Goal: Task Accomplishment & Management: Complete application form

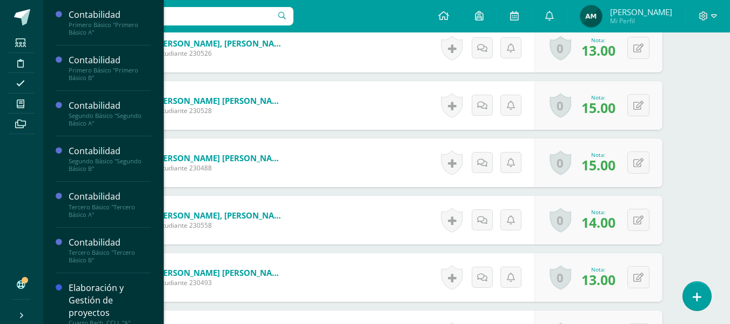
scroll to position [95, 0]
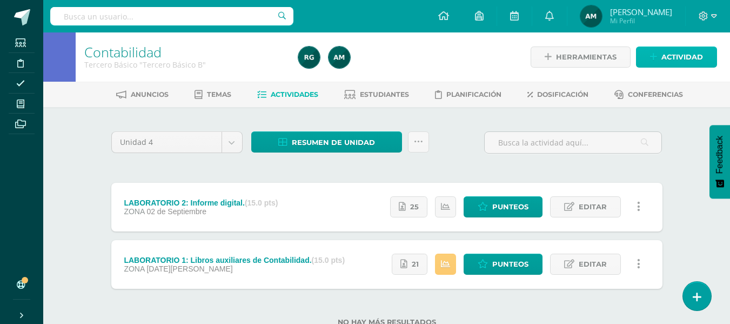
click at [679, 53] on span "Actividad" at bounding box center [683, 57] width 42 height 20
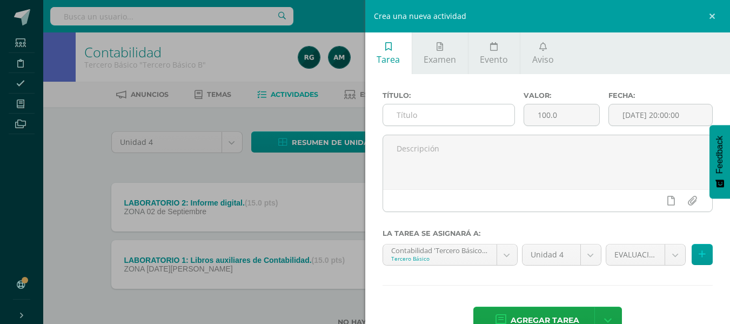
click at [413, 114] on input "text" at bounding box center [448, 114] width 131 height 21
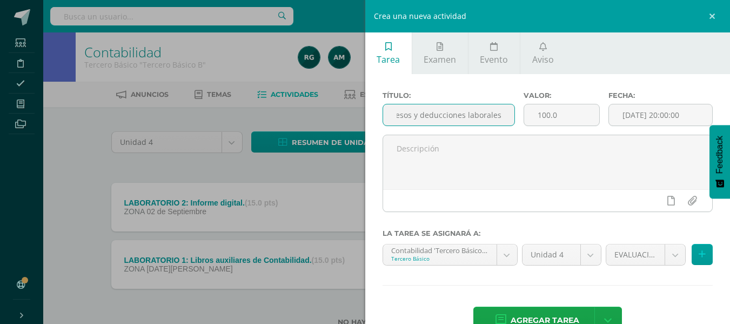
scroll to position [0, 81]
type input "LABORATORIO 3: Ingresos y deducciones laborales."
click at [542, 119] on input "100.0" at bounding box center [561, 114] width 75 height 21
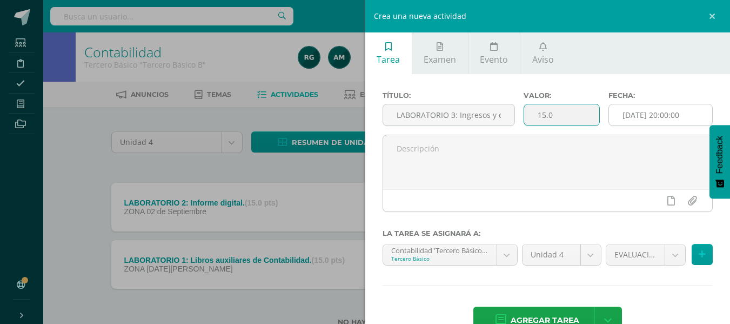
type input "15.0"
click at [666, 111] on input "2025-09-11 20:00:00" at bounding box center [660, 114] width 103 height 21
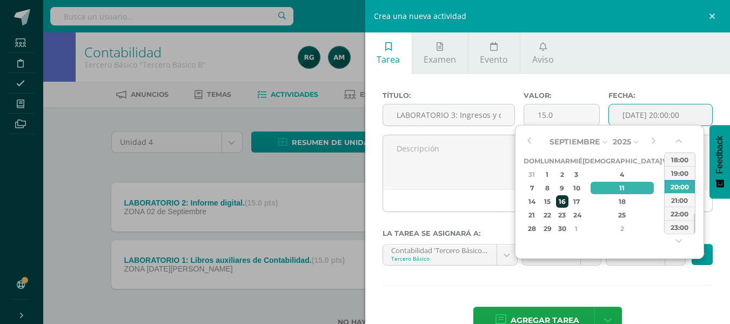
click at [569, 203] on div "16" at bounding box center [562, 201] width 12 height 12
type input "2025-09-16 20:00"
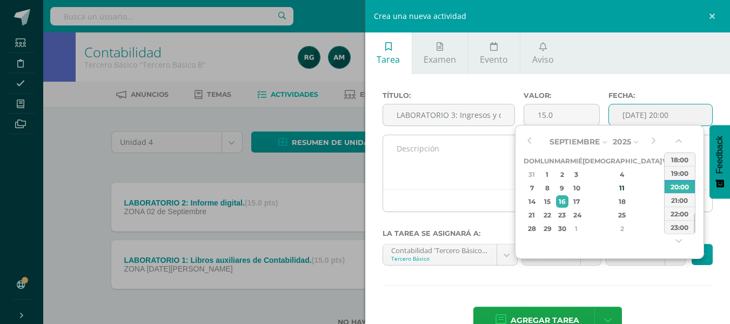
click at [467, 170] on textarea at bounding box center [548, 162] width 330 height 54
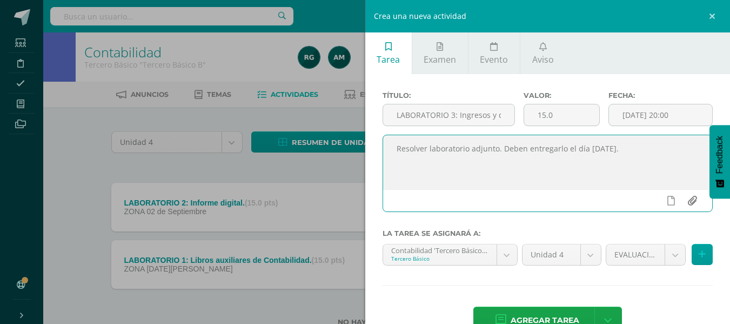
type textarea "Resolver laboratorio adjunto. Deben entregarlo el día martes 16 de septiembre."
click at [684, 202] on input "file" at bounding box center [692, 200] width 21 height 21
type input "C:\fakepath\LABORATORIO 3.docx"
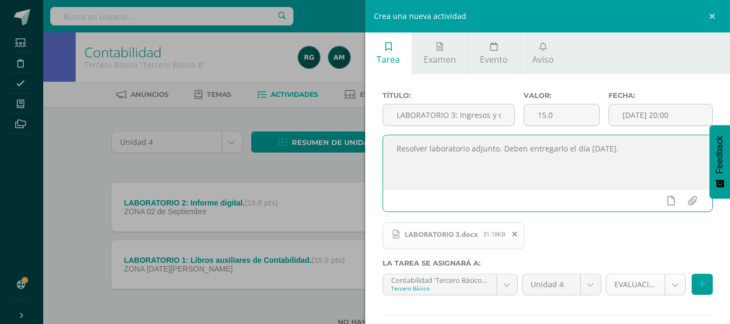
click at [669, 285] on body "Estudiantes Disciplina Asistencia Mis cursos Archivos Soporte Centro de ayuda Ú…" at bounding box center [365, 180] width 730 height 361
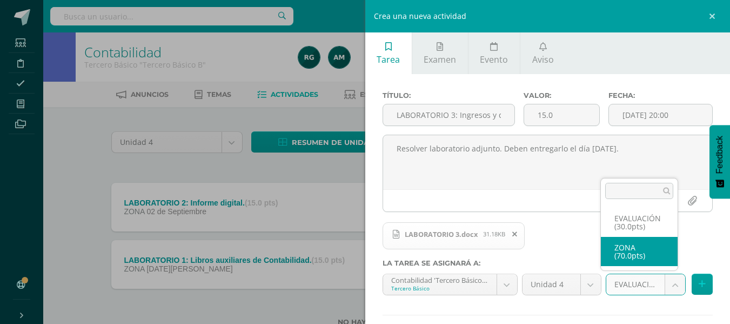
select select "106750"
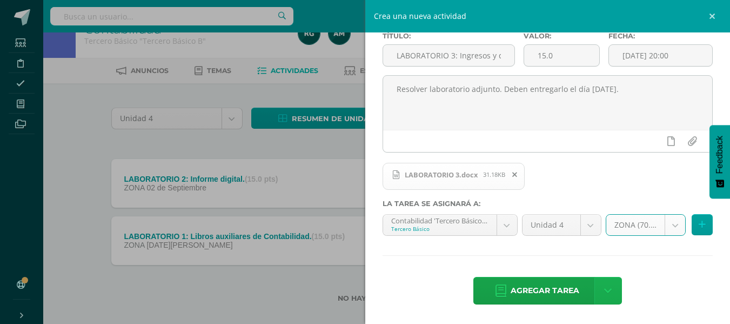
scroll to position [37, 0]
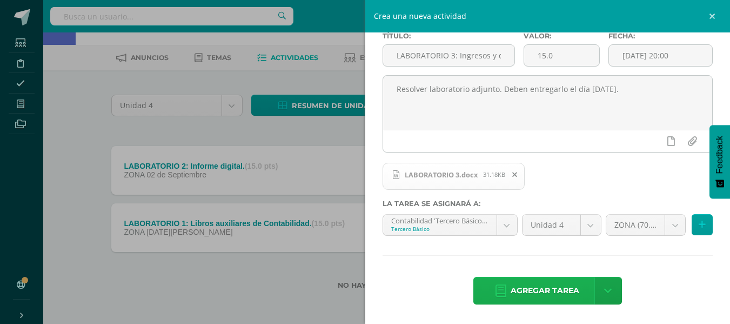
click at [548, 294] on span "Agregar tarea" at bounding box center [545, 290] width 69 height 26
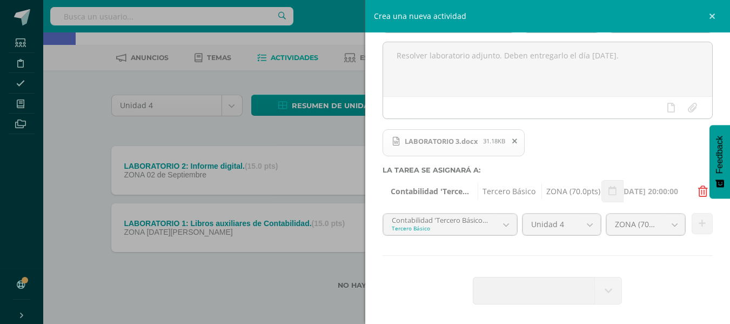
scroll to position [93, 0]
click at [467, 282] on div "Agregar tarea Agregar tarea y ocultar" at bounding box center [548, 292] width 331 height 30
click at [290, 282] on div "Crea una nueva actividad Tarea Examen Evento Aviso Título: LABORATORIO 3: Ingre…" at bounding box center [365, 162] width 730 height 324
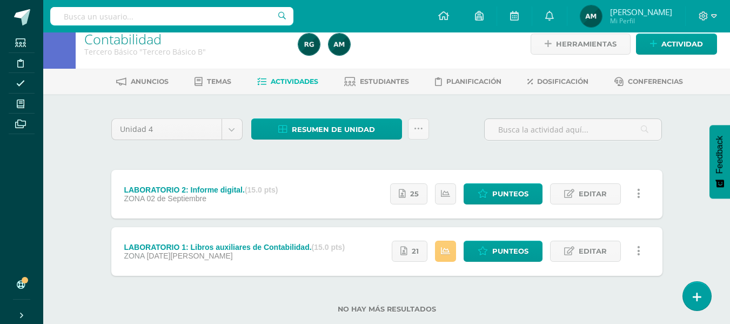
scroll to position [0, 0]
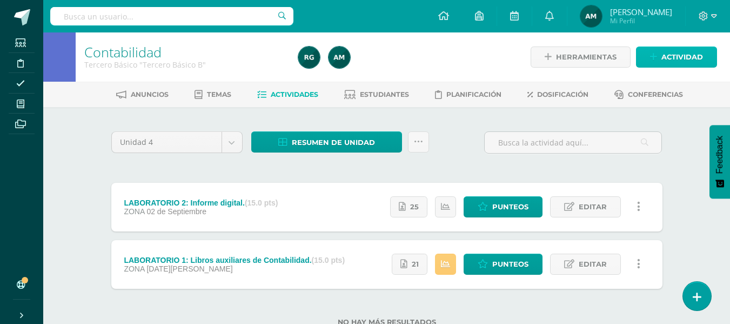
click at [682, 63] on span "Actividad" at bounding box center [683, 57] width 42 height 20
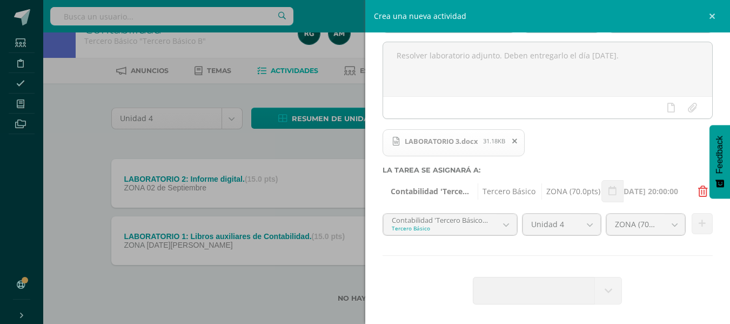
scroll to position [37, 0]
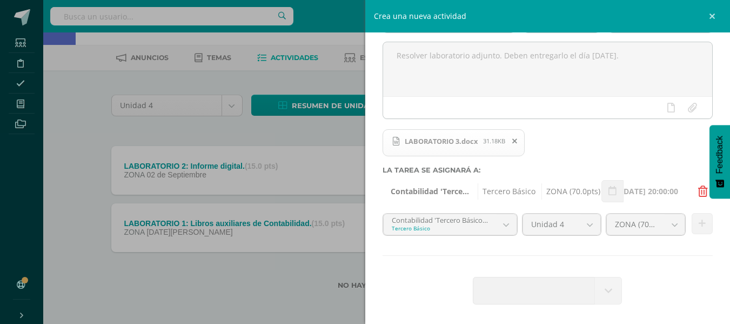
click at [702, 281] on div "Agregar tarea Agregar tarea y ocultar" at bounding box center [548, 292] width 331 height 30
click at [713, 19] on link at bounding box center [714, 16] width 32 height 32
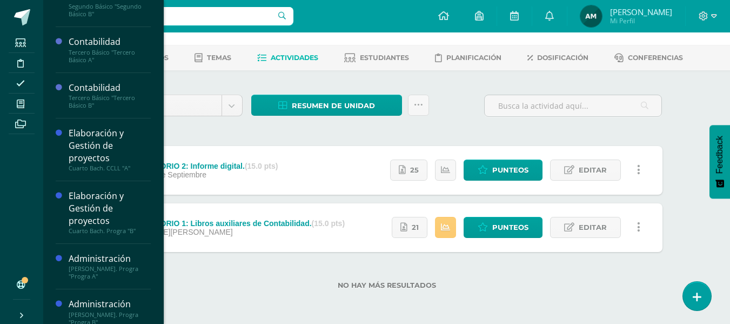
scroll to position [166, 0]
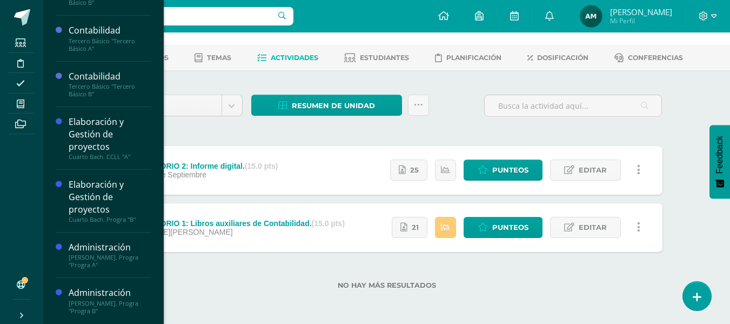
click at [96, 303] on div "[PERSON_NAME]. Progra "Progra B"" at bounding box center [110, 306] width 82 height 15
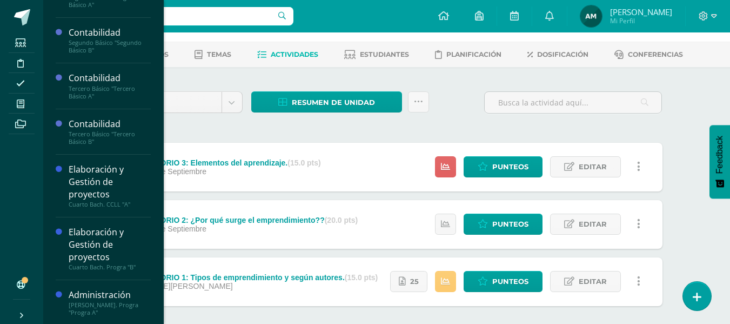
scroll to position [166, 0]
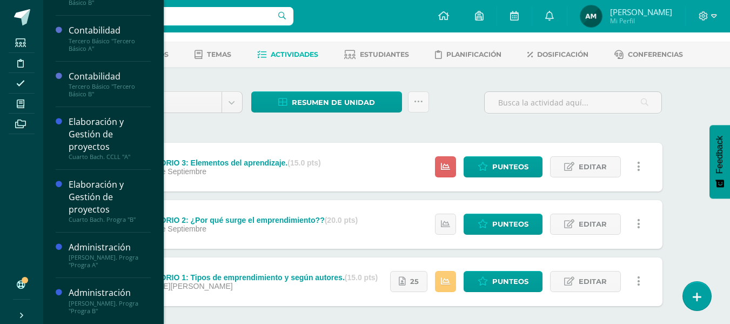
click at [97, 305] on div "[PERSON_NAME]. Progra "Progra B"" at bounding box center [110, 306] width 82 height 15
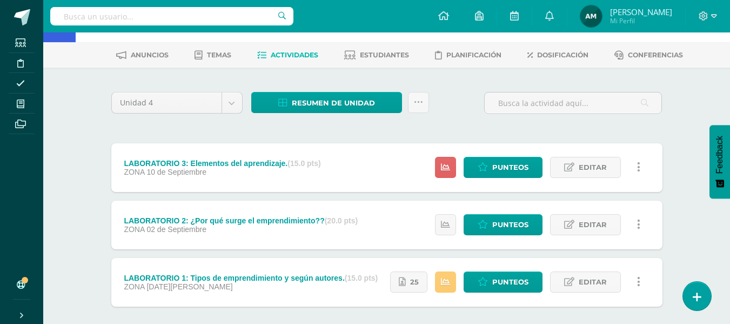
scroll to position [40, 0]
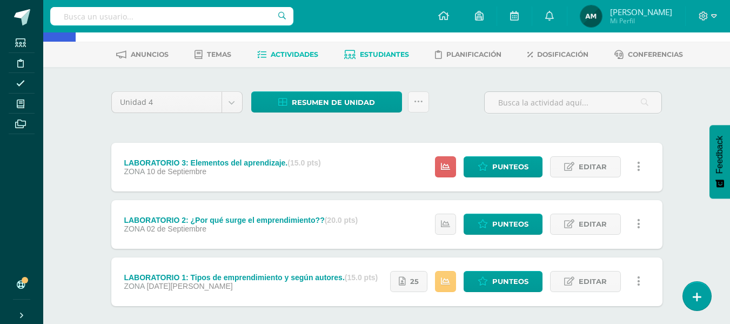
click at [398, 53] on span "Estudiantes" at bounding box center [384, 54] width 49 height 8
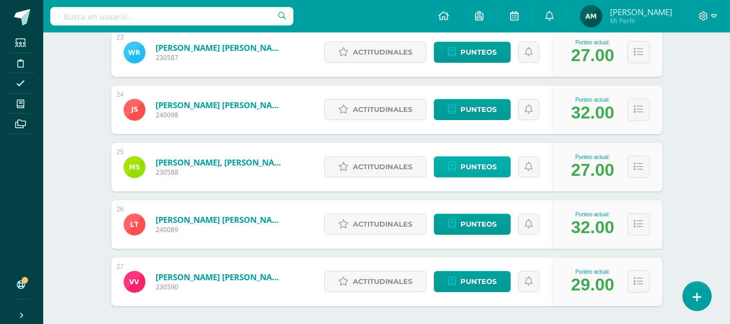
scroll to position [1360, 0]
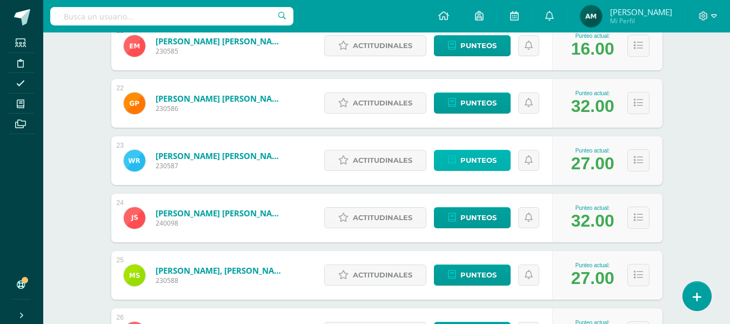
click at [482, 159] on span "Punteos" at bounding box center [479, 160] width 36 height 20
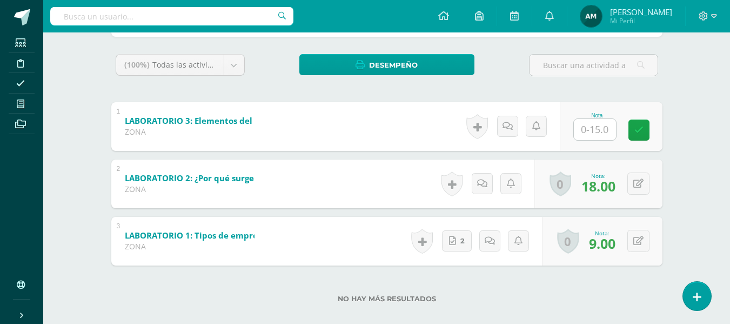
scroll to position [181, 0]
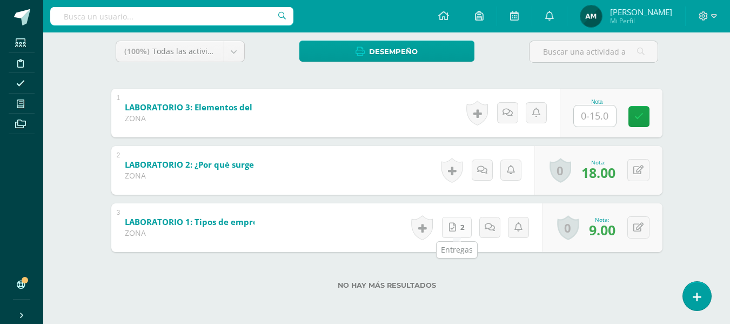
click at [462, 233] on link "2" at bounding box center [457, 227] width 30 height 21
click at [493, 233] on link at bounding box center [493, 228] width 22 height 22
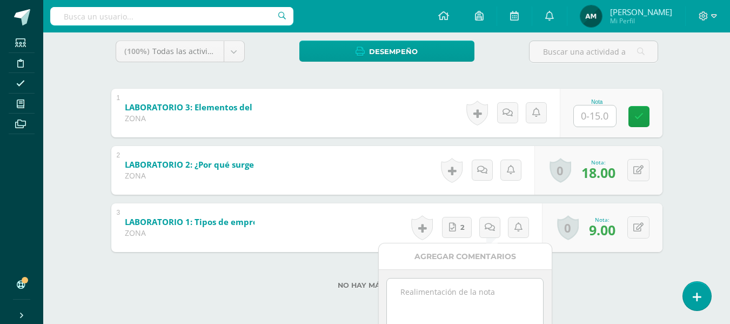
click at [439, 298] on textarea at bounding box center [465, 305] width 156 height 54
click at [474, 308] on textarea "Incompleto. Falta la parte del emprendimiento sewgún autores." at bounding box center [465, 305] width 156 height 54
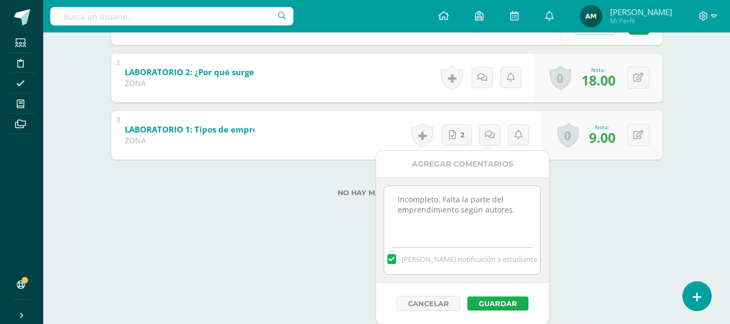
type textarea "Incompleto. Falta la parte del emprendimiento según autores."
click at [511, 301] on button "Guardar" at bounding box center [498, 303] width 61 height 14
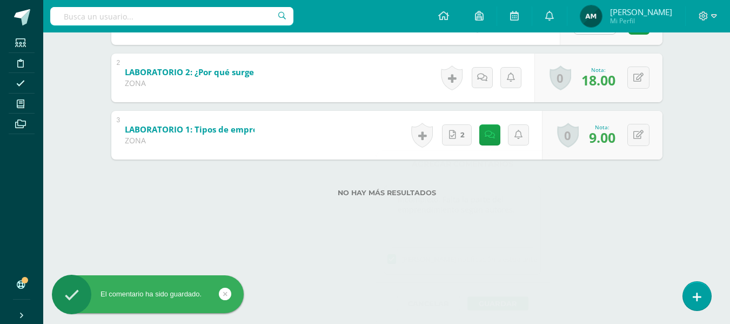
scroll to position [181, 0]
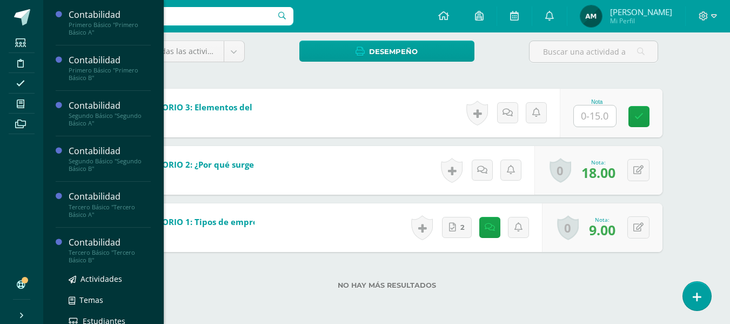
click at [94, 255] on div "Tercero Básico "Tercero Básico B"" at bounding box center [110, 256] width 82 height 15
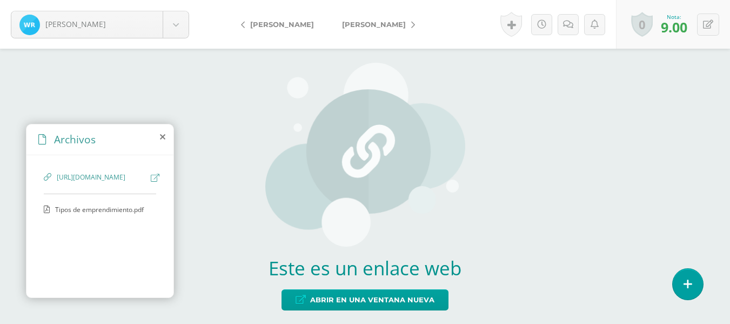
click at [111, 225] on div "Tipos de emprendimiento.pdf" at bounding box center [100, 215] width 112 height 20
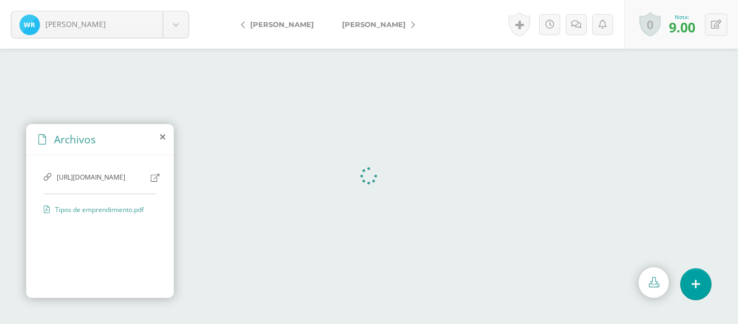
click at [117, 183] on span "[URL][DOMAIN_NAME]" at bounding box center [101, 177] width 89 height 10
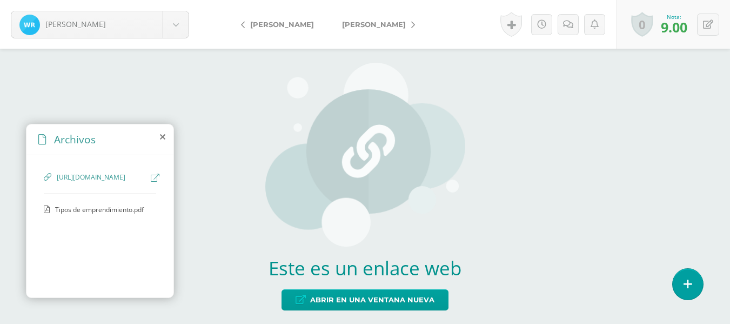
click at [128, 214] on span "Tipos de emprendimiento.pdf" at bounding box center [99, 209] width 89 height 9
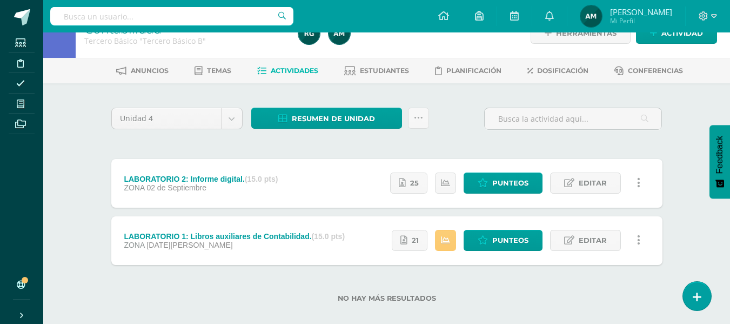
scroll to position [37, 0]
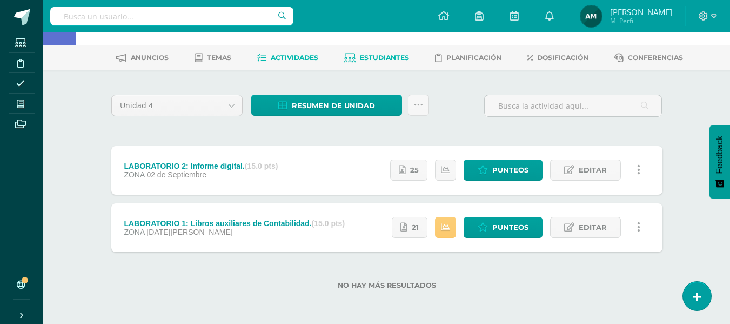
click at [379, 58] on span "Estudiantes" at bounding box center [384, 58] width 49 height 8
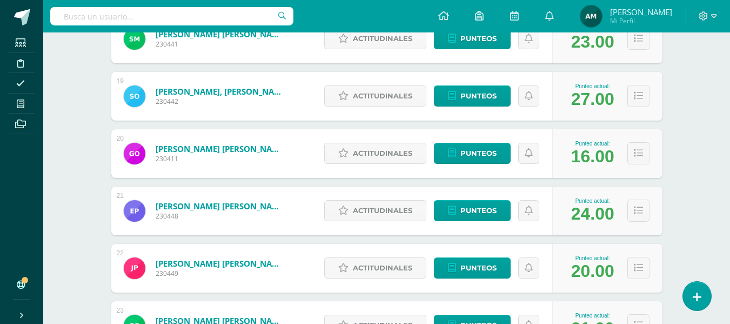
scroll to position [1279, 0]
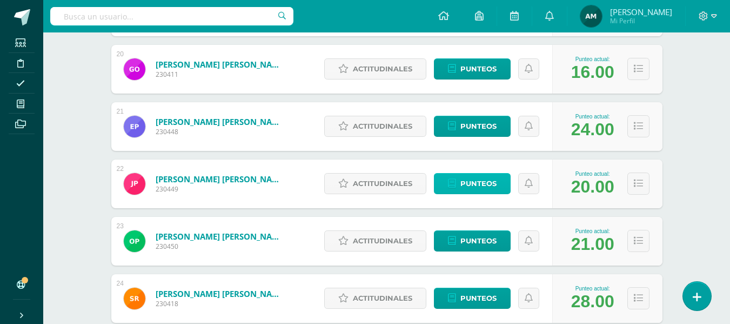
click at [477, 185] on span "Punteos" at bounding box center [479, 184] width 36 height 20
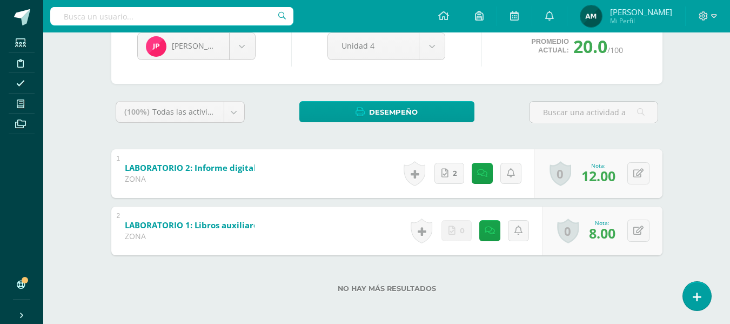
scroll to position [124, 0]
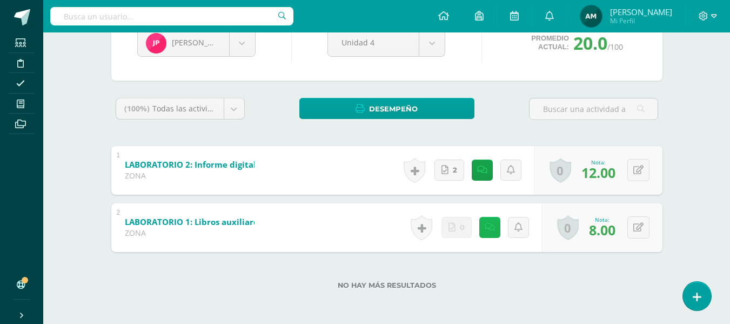
click at [495, 227] on link at bounding box center [489, 227] width 21 height 21
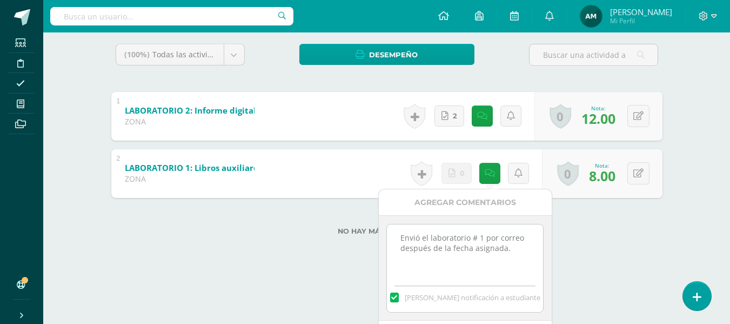
click at [590, 242] on div "No hay más resultados" at bounding box center [386, 223] width 551 height 50
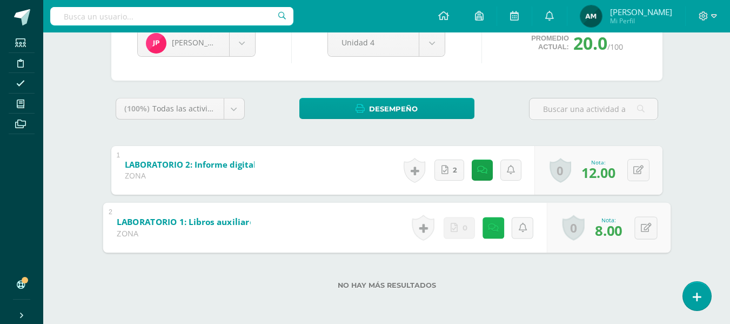
click at [494, 225] on icon at bounding box center [493, 227] width 11 height 9
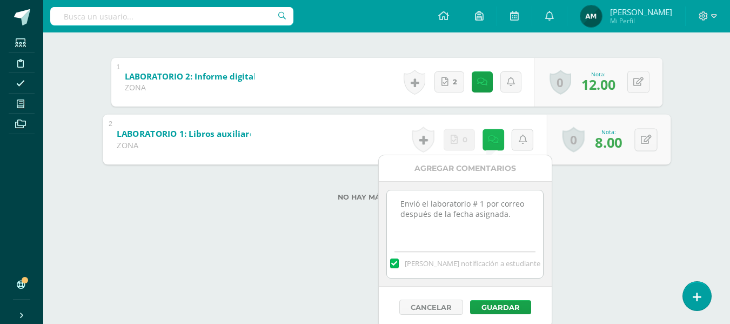
scroll to position [216, 0]
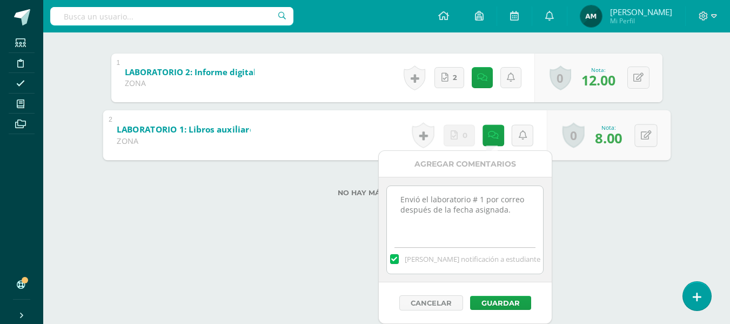
click at [567, 223] on div "Joselyn Pineda Bryan Carrera Carlos Castañeda Aileen de Génesis De Fatima Flore…" at bounding box center [387, 61] width 595 height 341
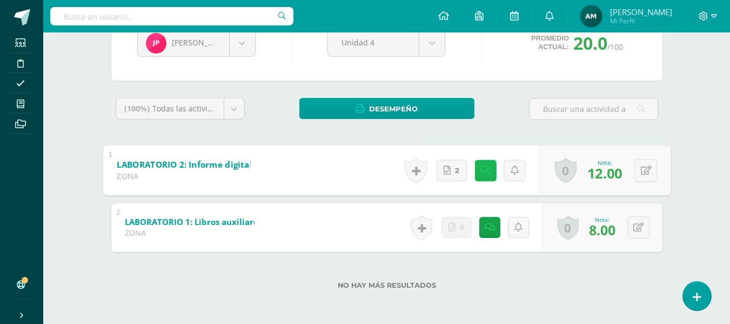
click at [489, 164] on link at bounding box center [486, 170] width 22 height 22
click at [461, 172] on link "2" at bounding box center [451, 170] width 31 height 22
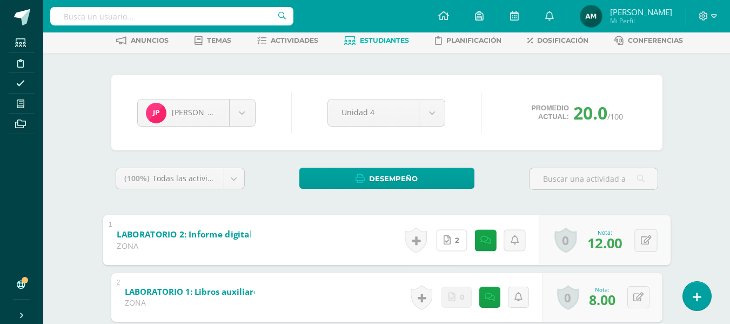
scroll to position [0, 0]
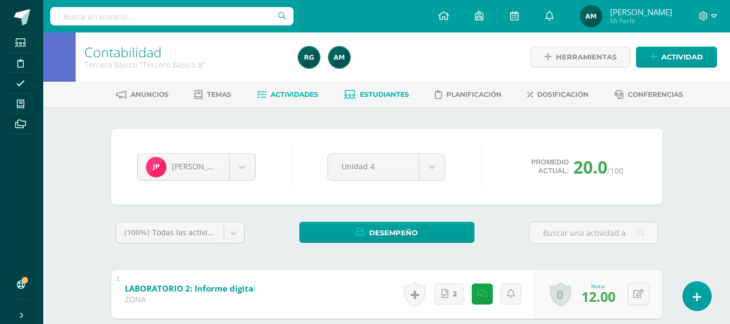
click at [295, 91] on span "Actividades" at bounding box center [295, 94] width 48 height 8
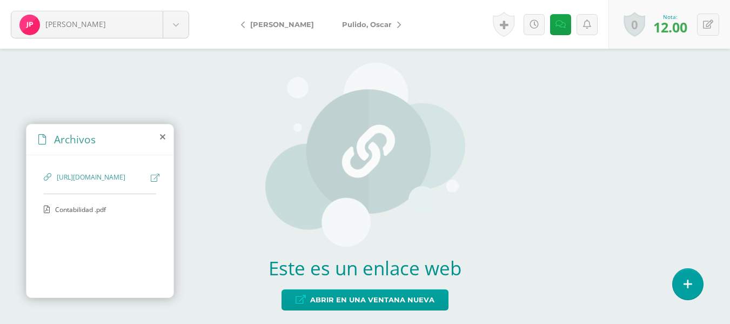
click at [100, 214] on span "Contabilidad .pdf" at bounding box center [99, 209] width 89 height 9
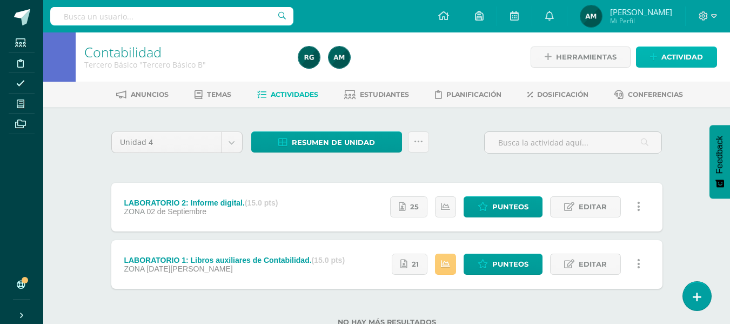
click at [695, 56] on span "Actividad" at bounding box center [683, 57] width 42 height 20
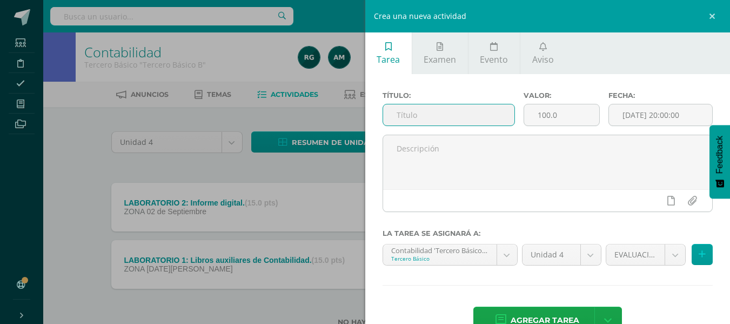
click at [417, 114] on input "text" at bounding box center [448, 114] width 131 height 21
type input "LABORATORIO 3: Ingresos y deducciones laborales."
click at [553, 113] on input "100.0" at bounding box center [561, 114] width 75 height 21
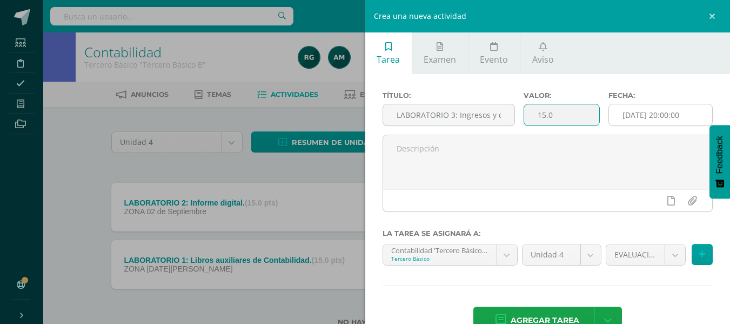
type input "15.0"
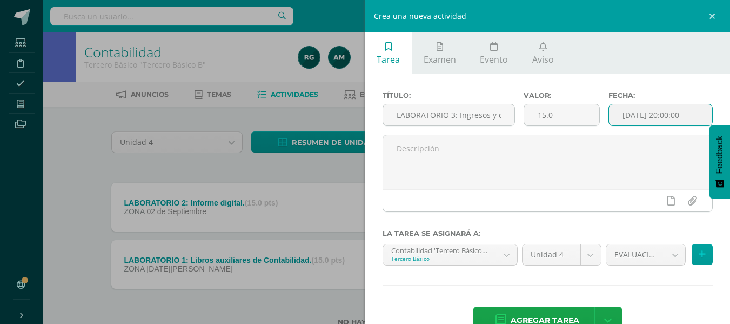
click at [656, 115] on input "[DATE] 20:00:00" at bounding box center [660, 114] width 103 height 21
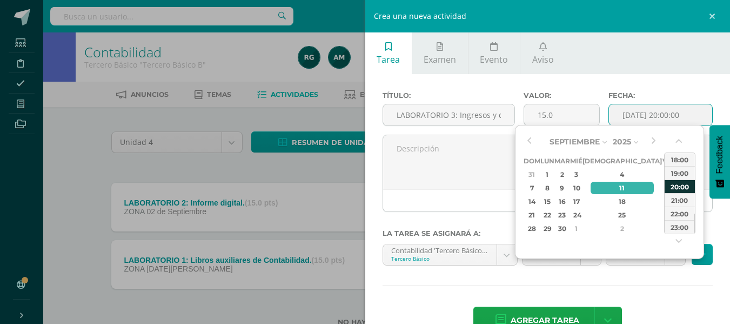
click at [676, 188] on div "20:00" at bounding box center [680, 186] width 30 height 14
type input "2025-09-11 20:00"
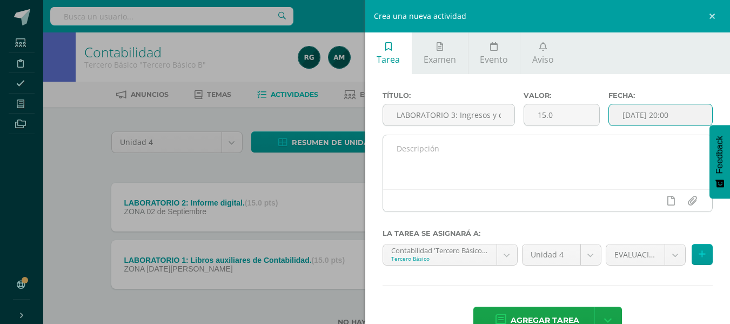
click at [502, 169] on textarea at bounding box center [548, 162] width 330 height 54
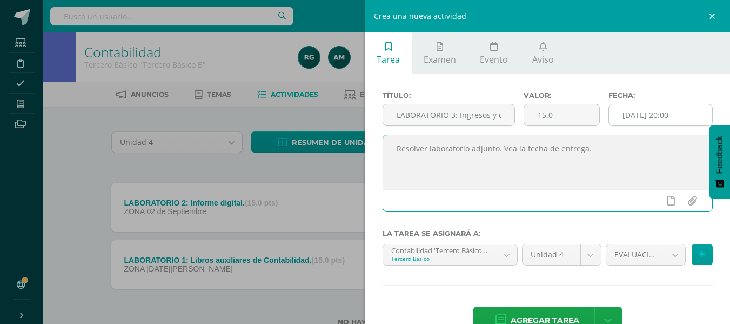
type textarea "Resolver laboratorio adjunto. Vea la fecha de entrega."
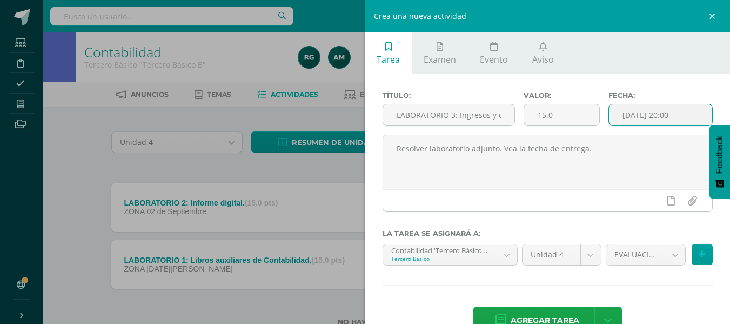
click at [641, 111] on input "2025-09-11 20:00" at bounding box center [660, 114] width 103 height 21
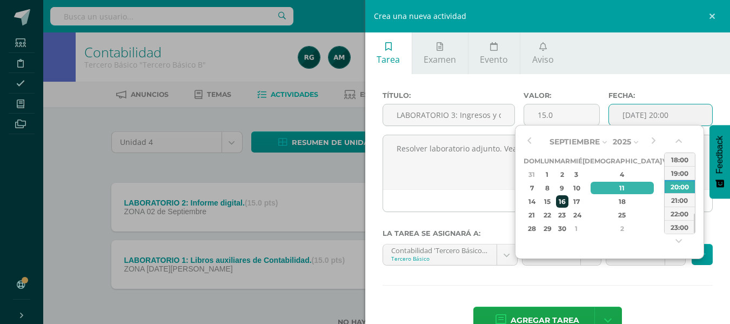
click at [569, 203] on div "16" at bounding box center [562, 201] width 12 height 12
type input "2025-09-16 20:00"
click at [678, 185] on div "20:00" at bounding box center [680, 186] width 30 height 14
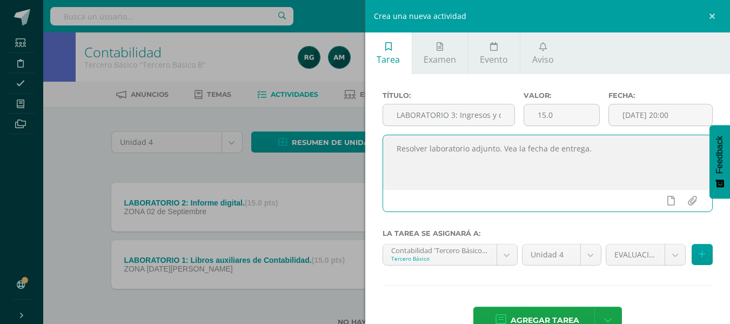
click at [597, 150] on textarea "Resolver laboratorio adjunto. Vea la fecha de entrega." at bounding box center [548, 162] width 330 height 54
type textarea "Resolver laboratorio adjunto. Debe entregarlo el día [DATE]."
click at [682, 203] on input "file" at bounding box center [692, 200] width 21 height 21
type input "C:\fakepath\LABORATORIO 3.docx"
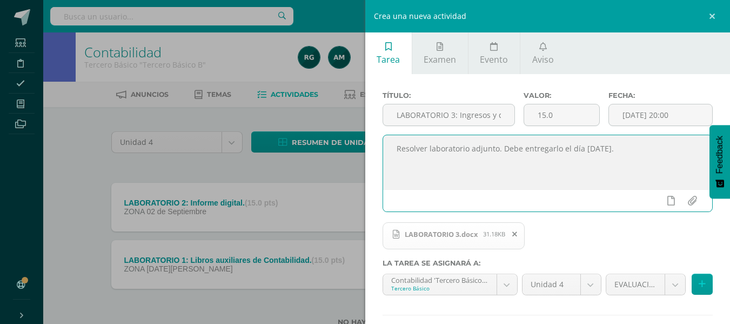
scroll to position [59, 0]
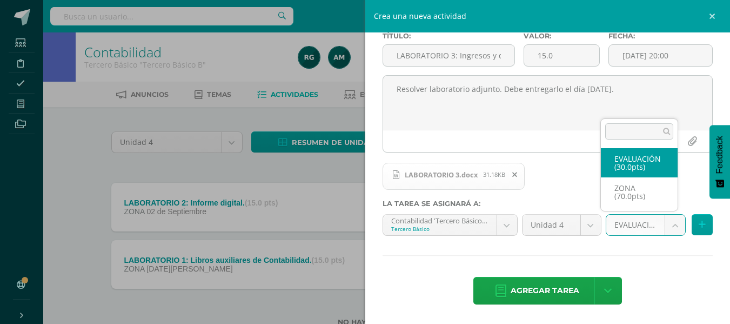
click at [670, 224] on body "Estudiantes Disciplina Asistencia Mis cursos Archivos Soporte Centro de ayuda Ú…" at bounding box center [365, 180] width 730 height 361
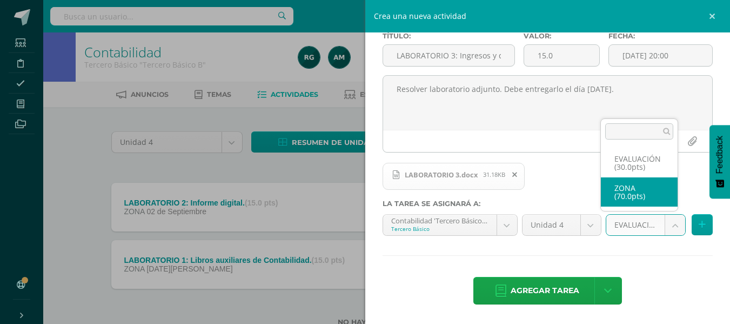
select select "106750"
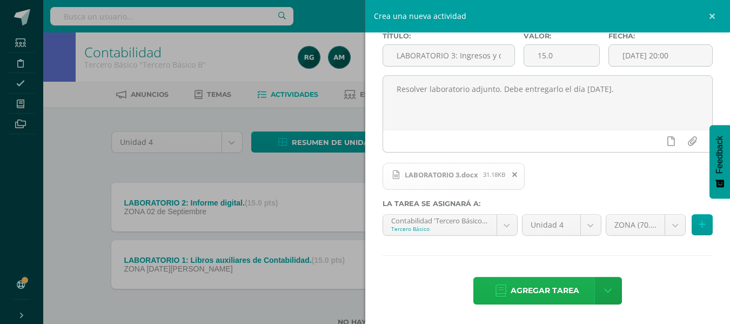
click at [554, 291] on span "Agregar tarea" at bounding box center [545, 290] width 69 height 26
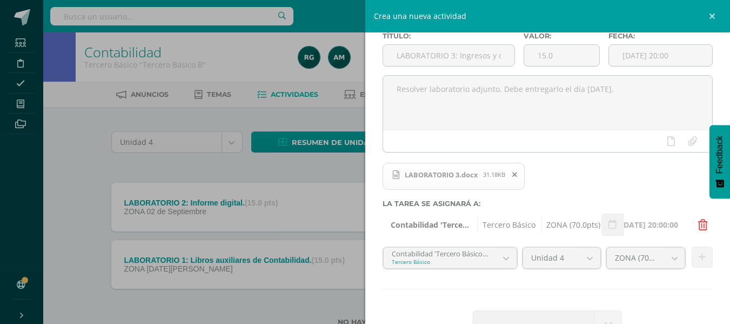
scroll to position [93, 0]
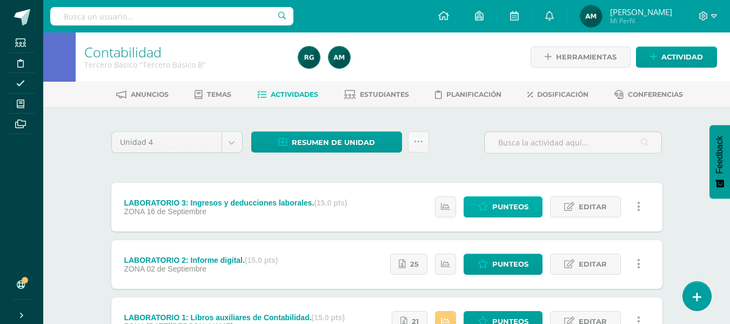
scroll to position [94, 0]
